Goal: Information Seeking & Learning: Learn about a topic

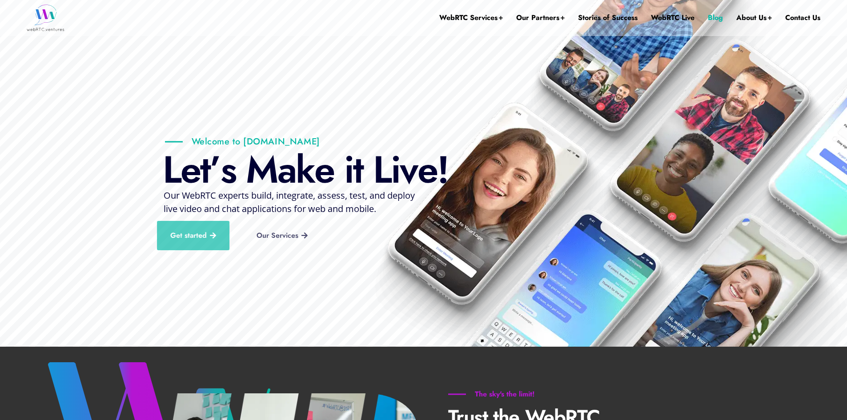
click at [713, 17] on link "Blog" at bounding box center [715, 18] width 15 height 36
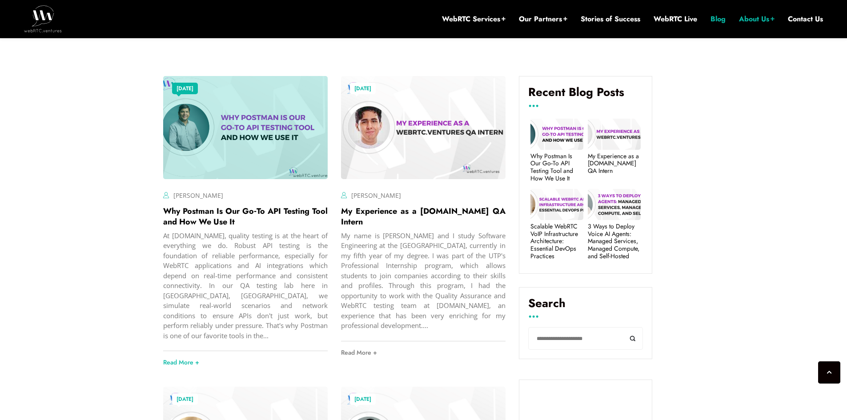
scroll to position [187, 0]
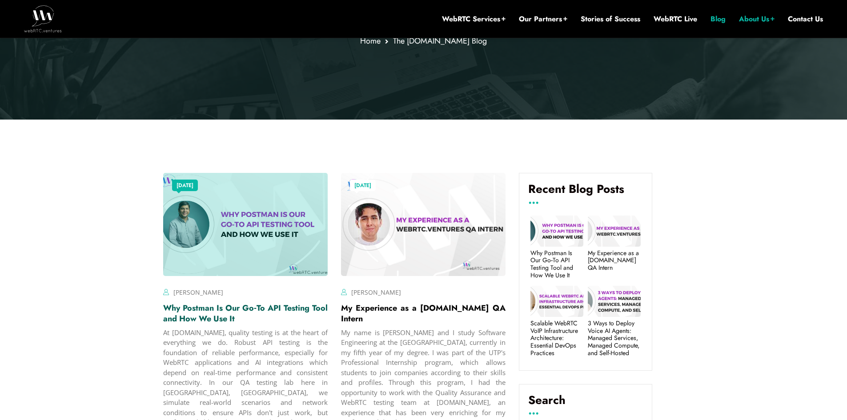
click at [210, 310] on link "Why Postman Is Our Go‑To API Testing Tool and How We Use It" at bounding box center [245, 313] width 165 height 22
